Goal: Information Seeking & Learning: Understand process/instructions

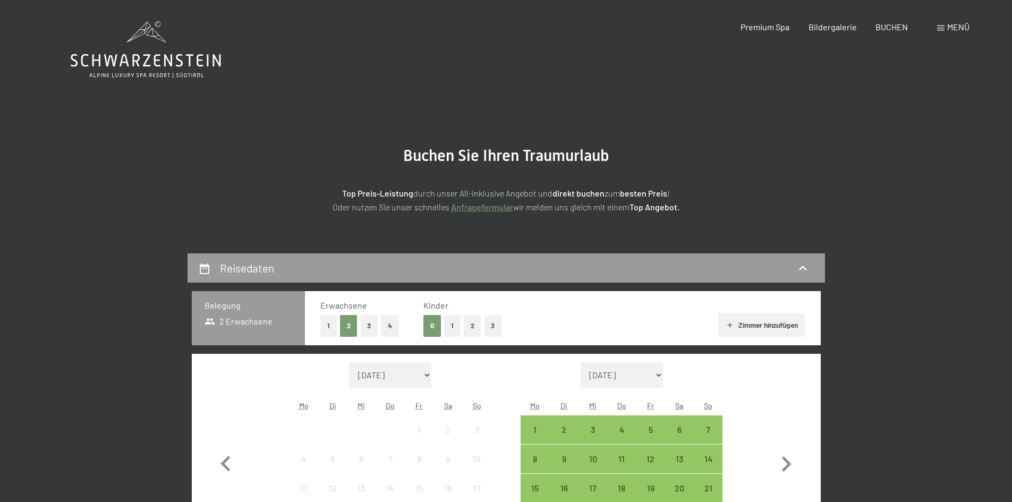
click at [174, 209] on section "Buchen Sie Ihren Traumurlaub Top Preis-Leistung durch unser All-inklusive Angeb…" at bounding box center [506, 179] width 1012 height 147
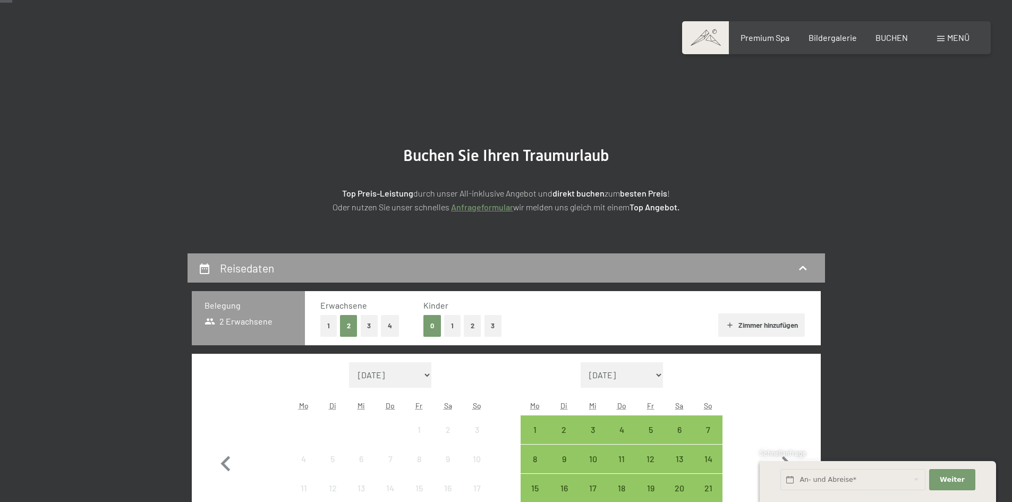
scroll to position [213, 0]
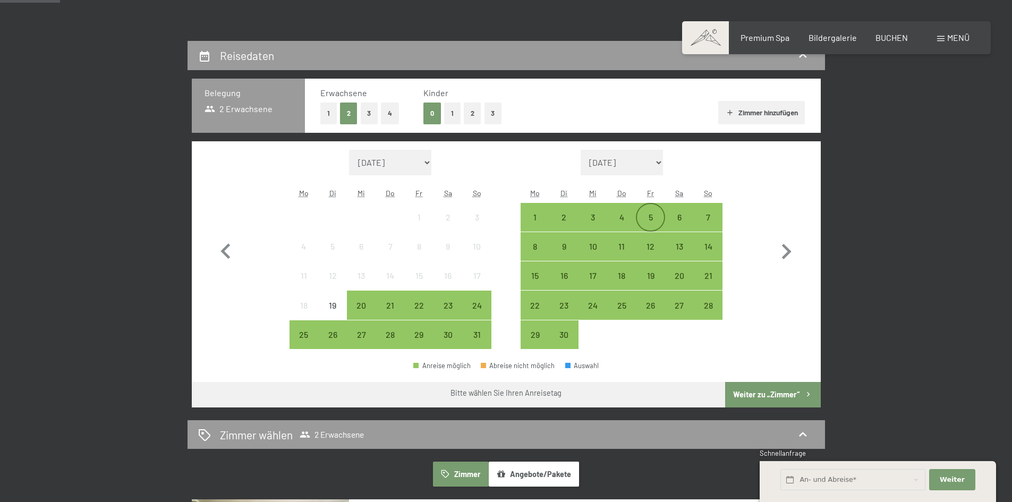
click at [652, 218] on div "5" at bounding box center [650, 226] width 27 height 27
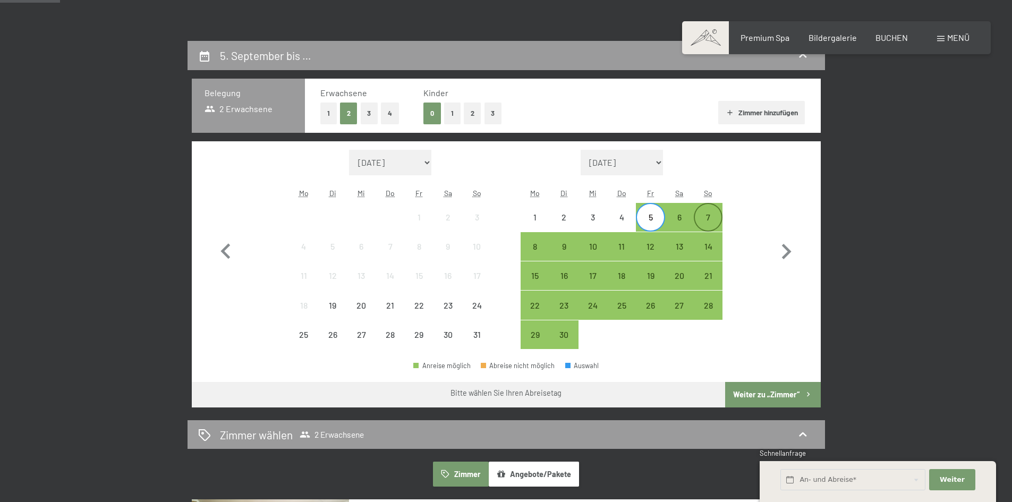
click at [710, 217] on div "7" at bounding box center [708, 226] width 27 height 27
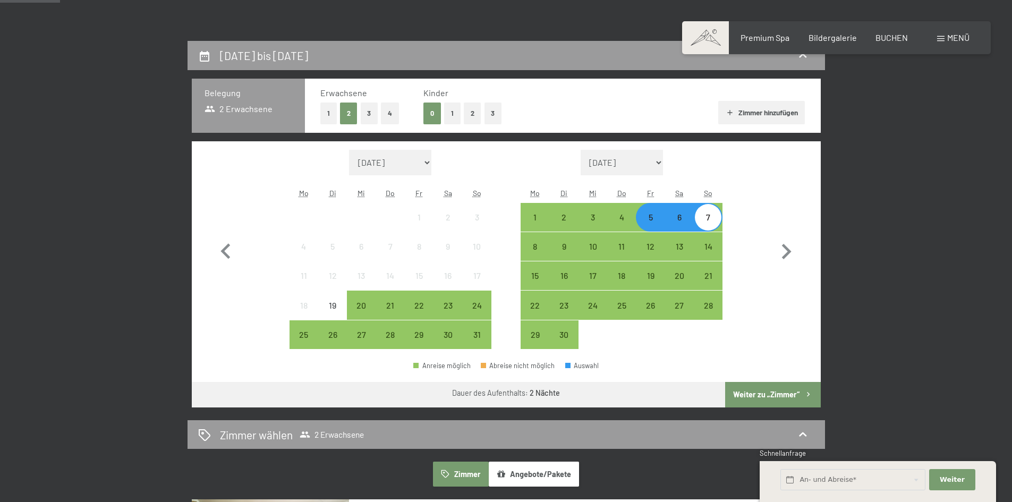
click at [751, 396] on button "Weiter zu „Zimmer“" at bounding box center [772, 395] width 95 height 26
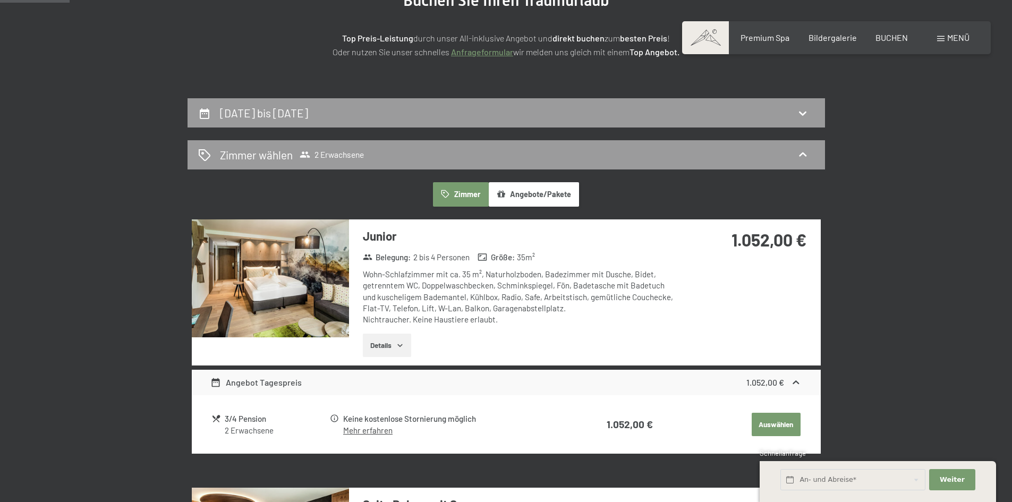
scroll to position [0, 0]
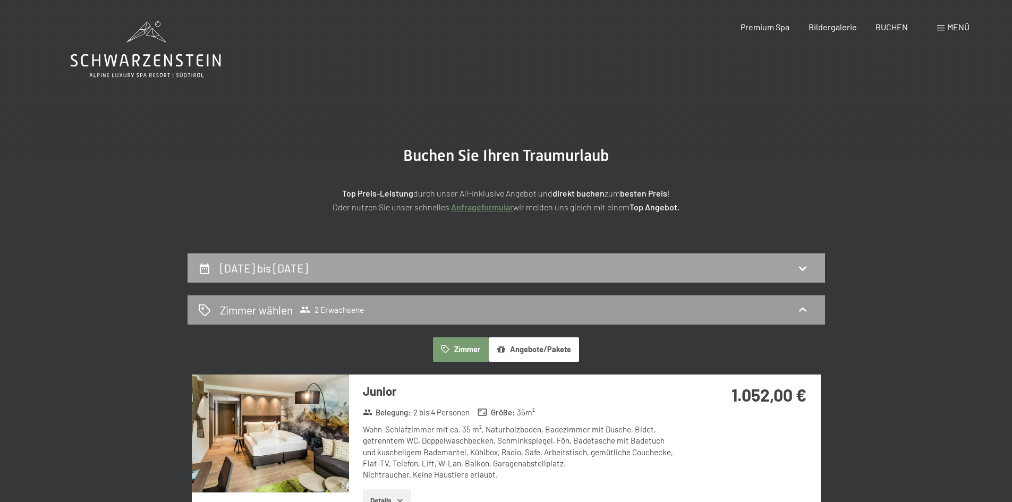
click at [755, 256] on div "[DATE] bis [DATE]" at bounding box center [507, 267] width 638 height 29
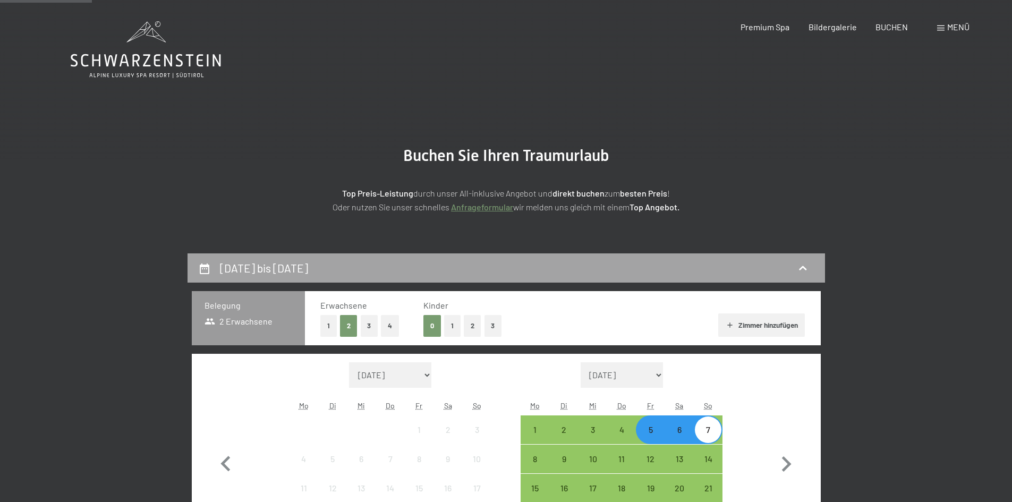
scroll to position [253, 0]
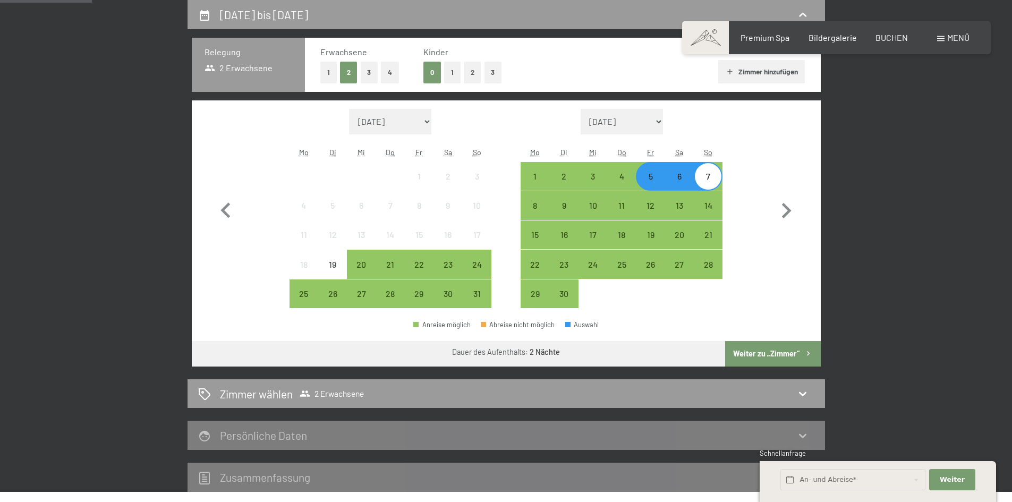
click at [650, 175] on div "5" at bounding box center [650, 185] width 27 height 27
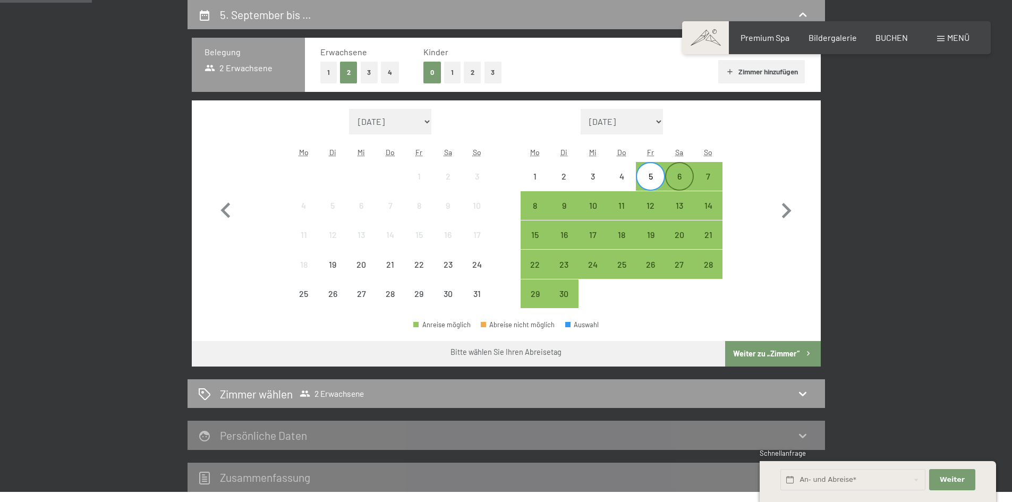
click at [676, 182] on div "6" at bounding box center [679, 185] width 27 height 27
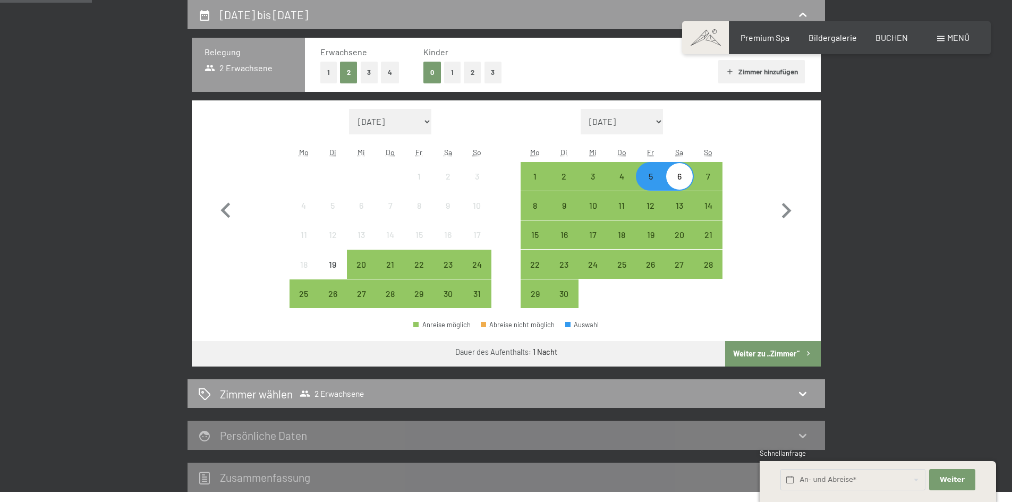
click at [785, 352] on button "Weiter zu „Zimmer“" at bounding box center [772, 354] width 95 height 26
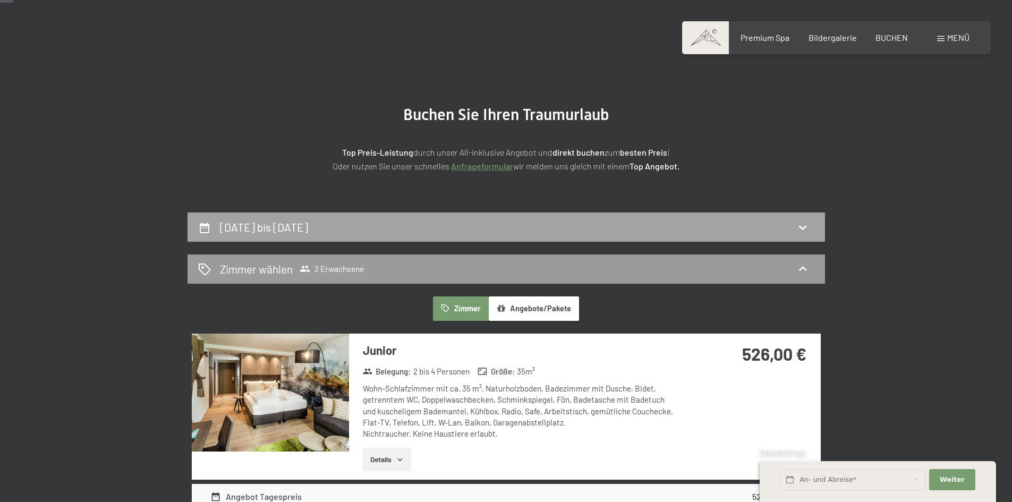
click at [718, 226] on div "[DATE] bis [DATE]" at bounding box center [506, 226] width 616 height 15
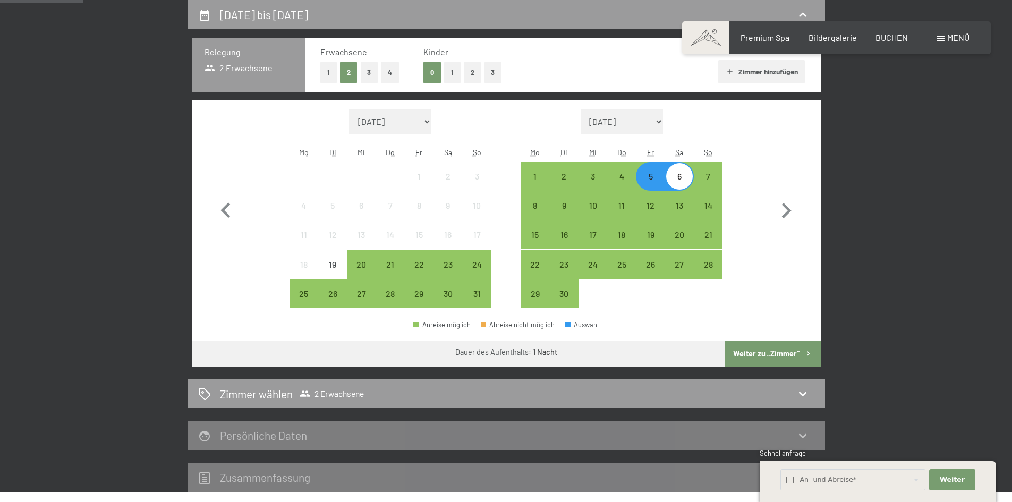
click at [684, 179] on div "6" at bounding box center [679, 185] width 27 height 27
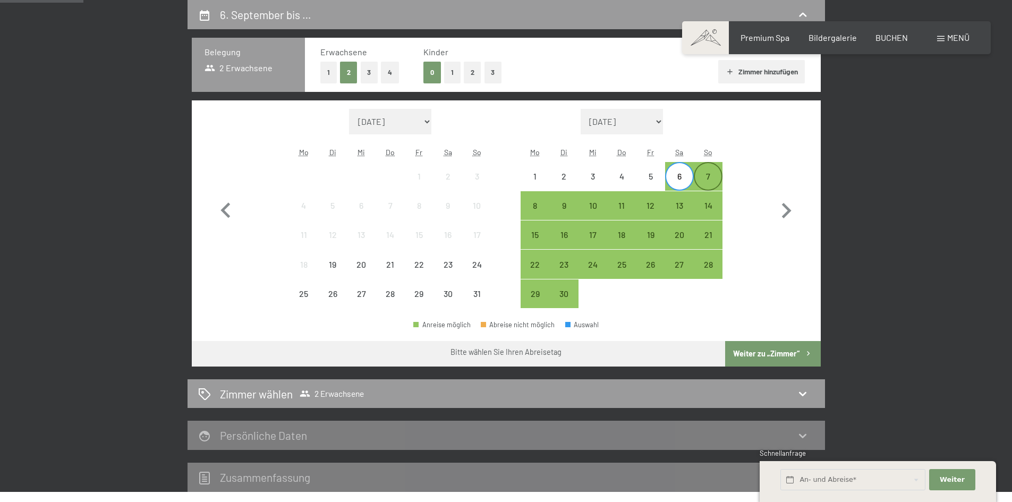
click at [717, 175] on div "7" at bounding box center [708, 185] width 27 height 27
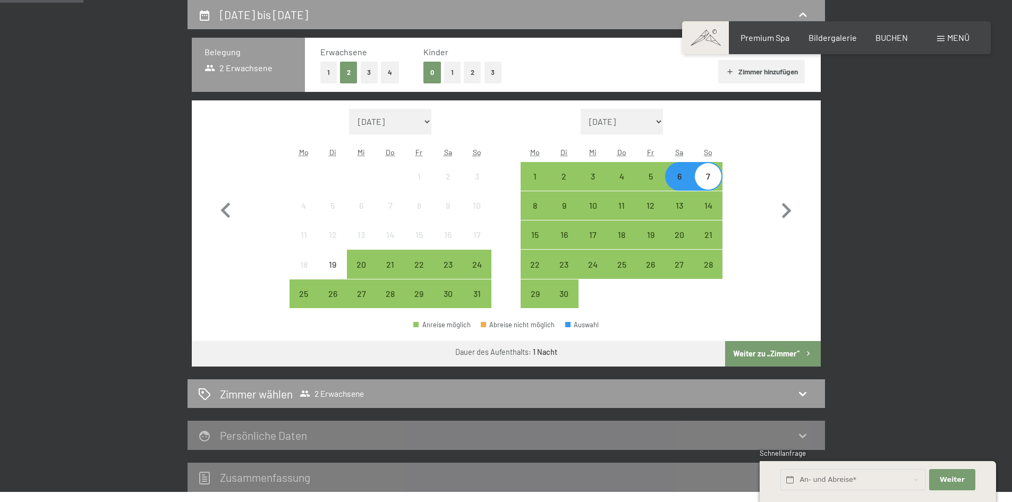
click at [773, 354] on button "Weiter zu „Zimmer“" at bounding box center [772, 354] width 95 height 26
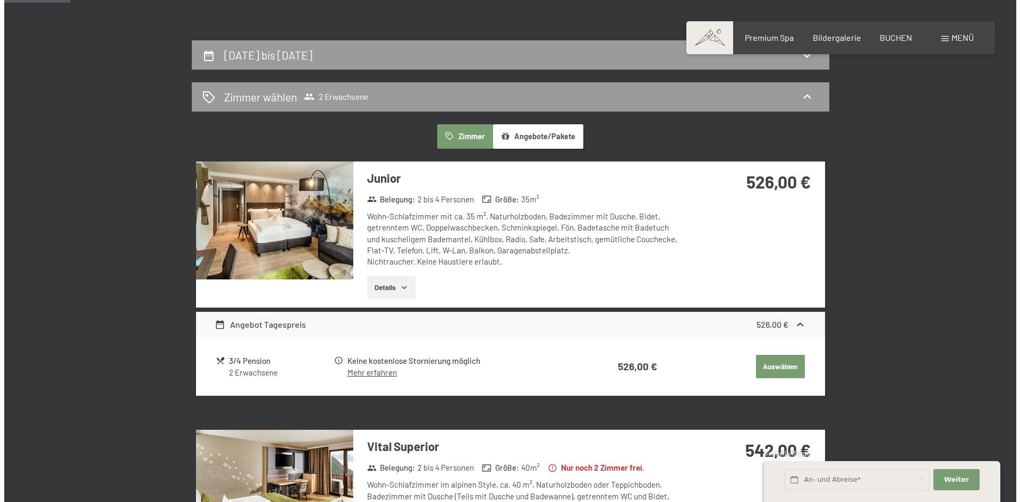
scroll to position [147, 0]
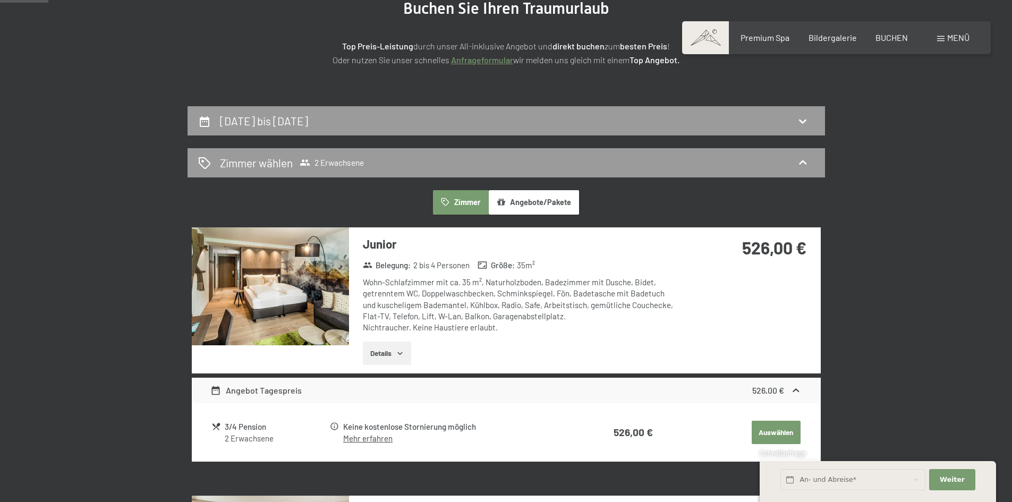
click at [953, 36] on span "Menü" at bounding box center [958, 37] width 22 height 10
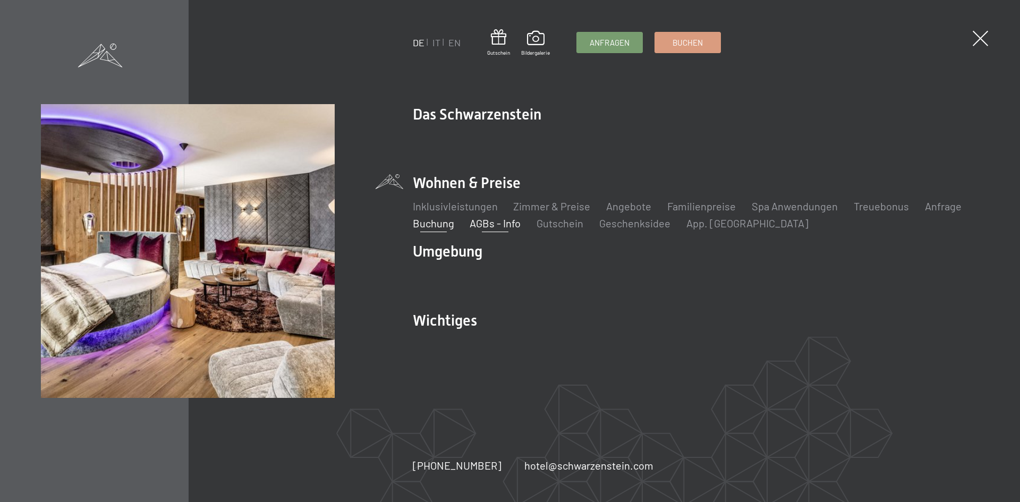
click at [496, 222] on link "AGBs - Info" at bounding box center [495, 223] width 51 height 13
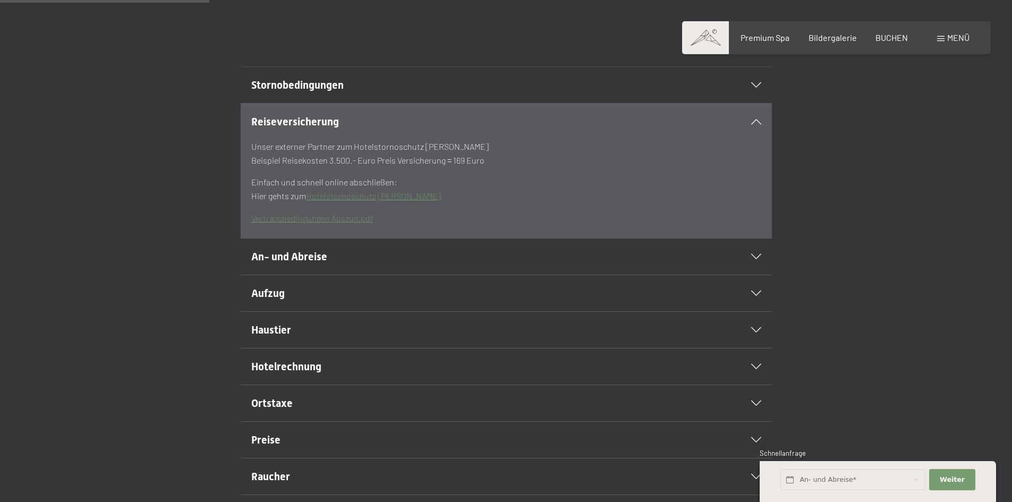
click at [764, 148] on section "Reiseversicherung Unser externer Partner zum Hotelstornoschutz Hanse Merkur Bei…" at bounding box center [506, 170] width 531 height 135
click at [751, 124] on icon at bounding box center [756, 121] width 10 height 5
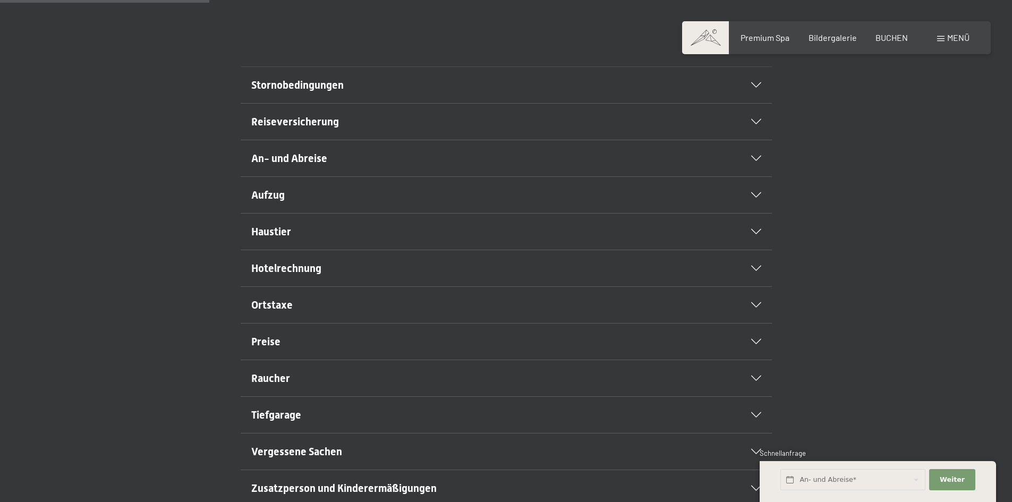
click at [298, 166] on h2 "An- und Abreise" at bounding box center [480, 158] width 459 height 15
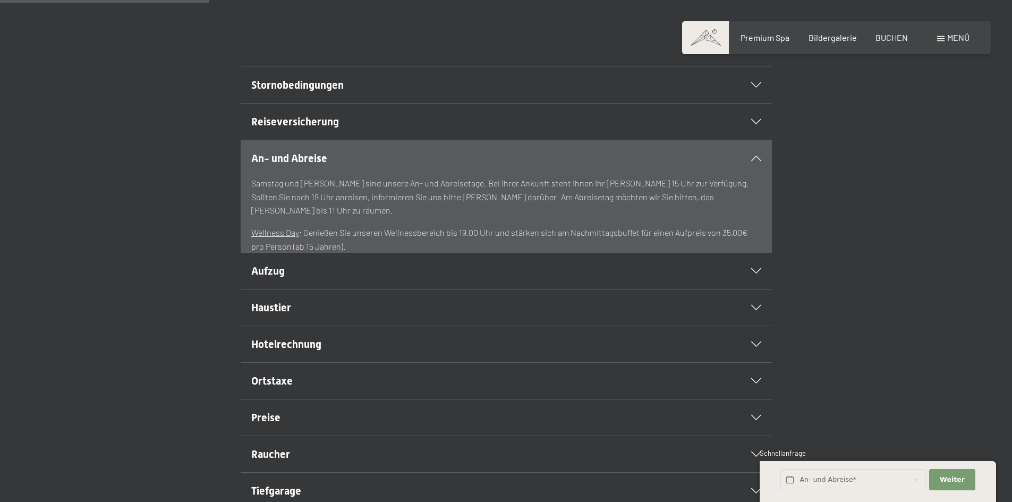
click at [708, 166] on h2 "An- und Abreise" at bounding box center [480, 158] width 459 height 15
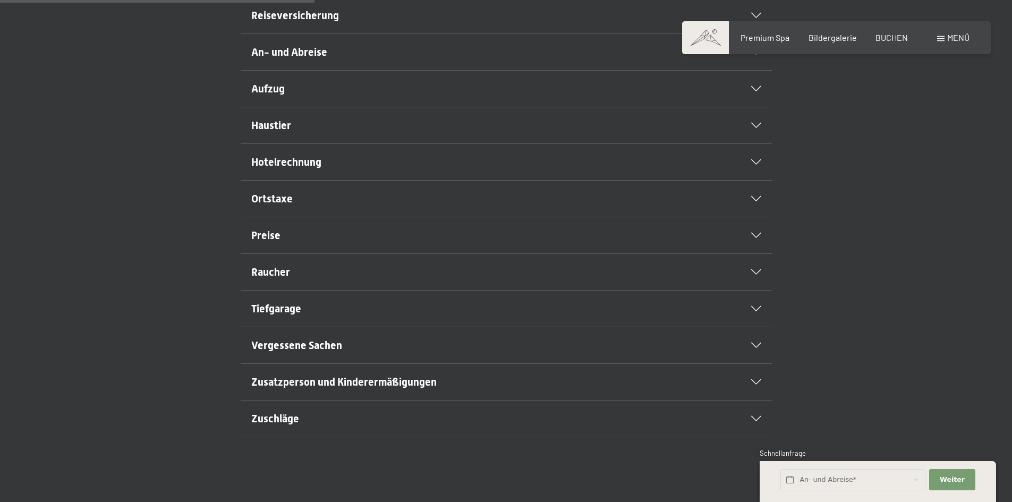
scroll to position [319, 0]
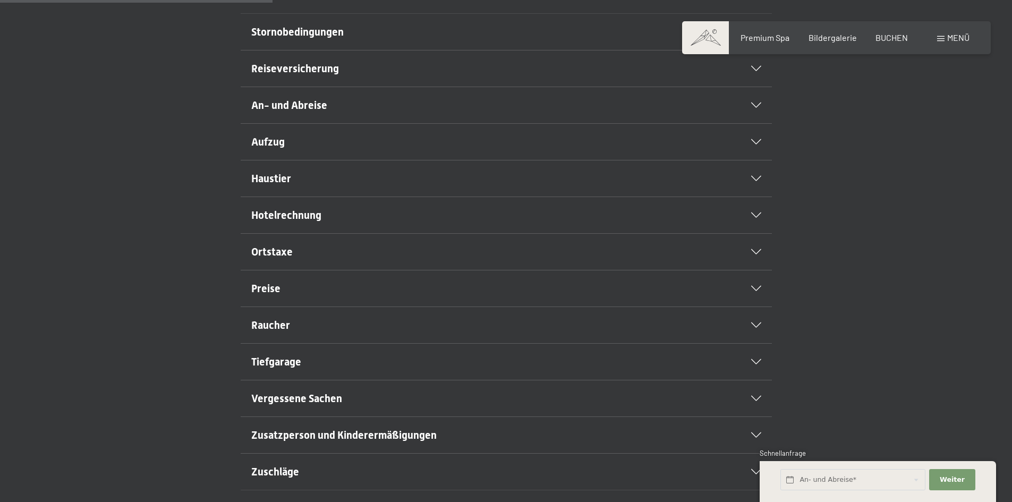
click at [341, 38] on span "Stornobedingungen" at bounding box center [297, 32] width 92 height 13
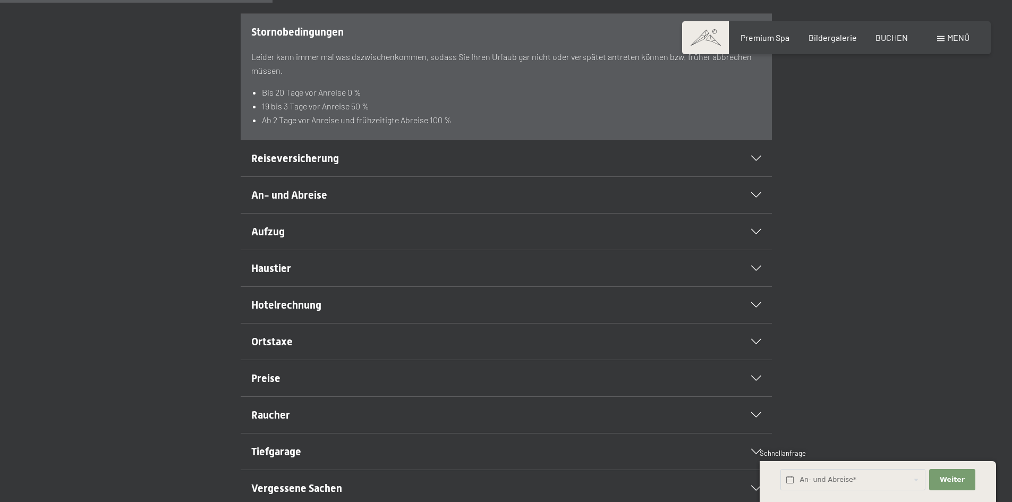
click at [362, 312] on h2 "Hotelrechnung" at bounding box center [480, 305] width 459 height 15
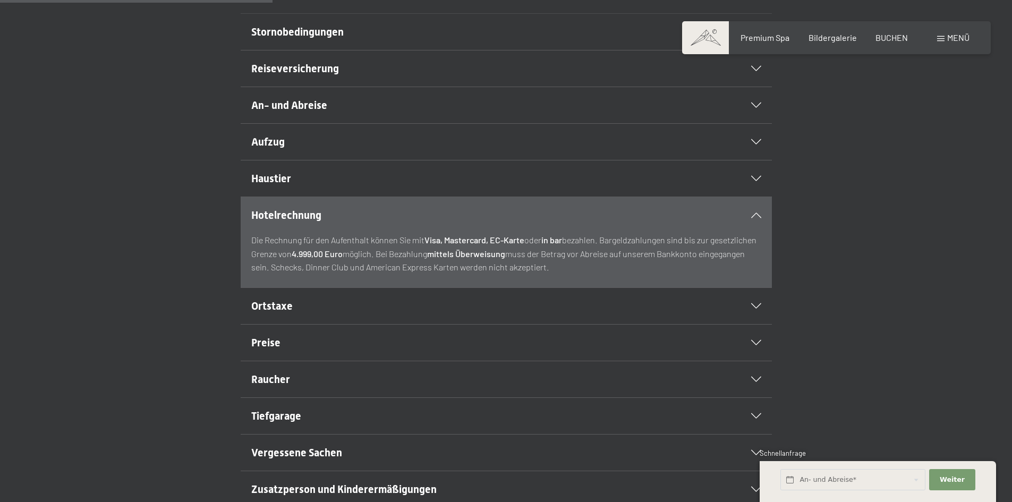
click at [276, 349] on span "Preise" at bounding box center [265, 342] width 29 height 13
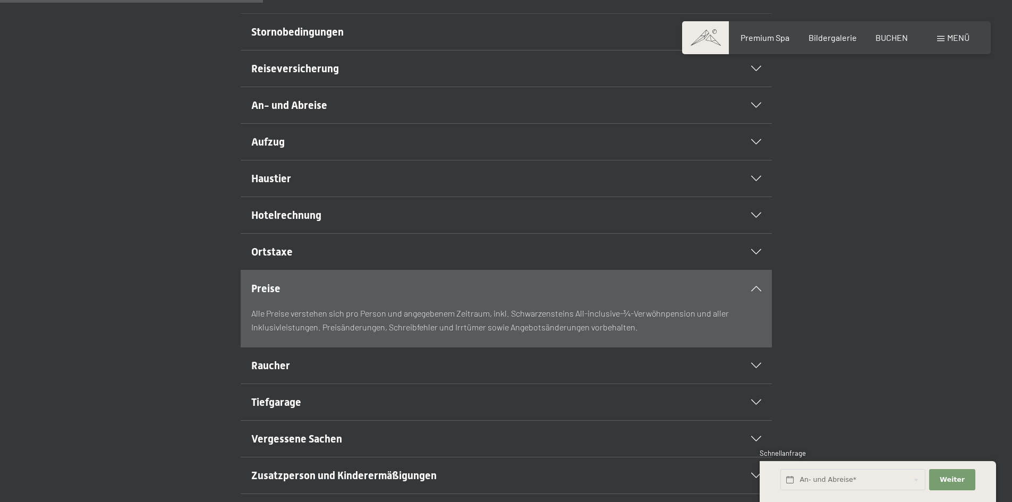
scroll to position [0, 0]
